Goal: Transaction & Acquisition: Book appointment/travel/reservation

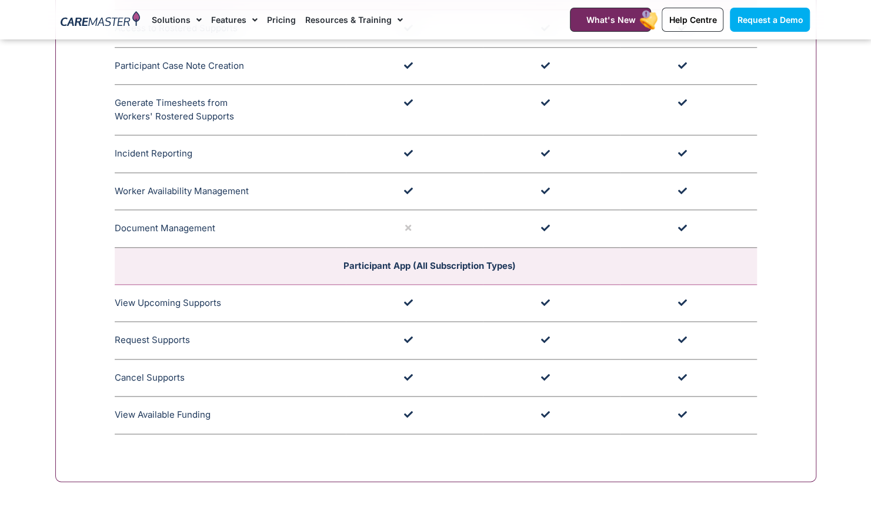
scroll to position [3234, 0]
